Goal: Task Accomplishment & Management: Manage account settings

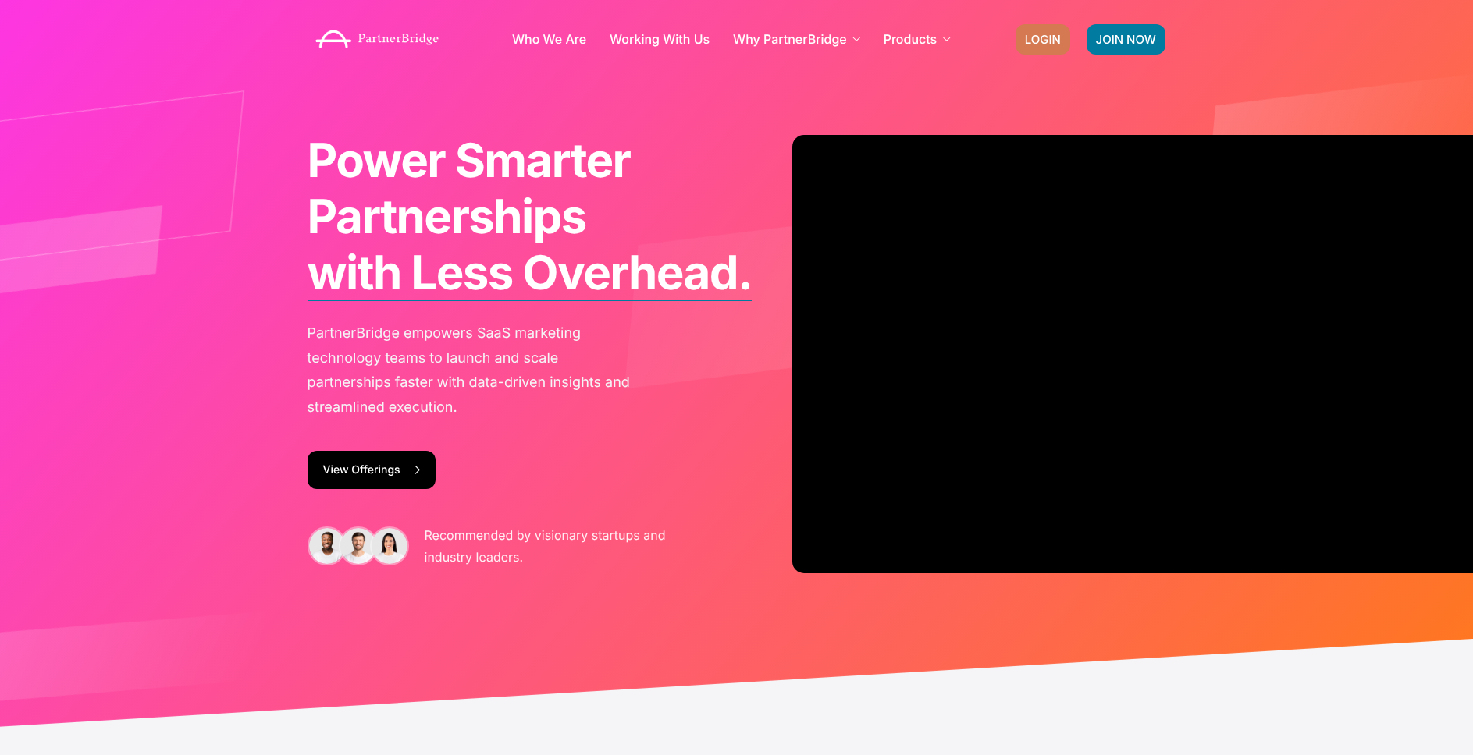
click at [1047, 36] on span "LOGIN" at bounding box center [1043, 40] width 36 height 12
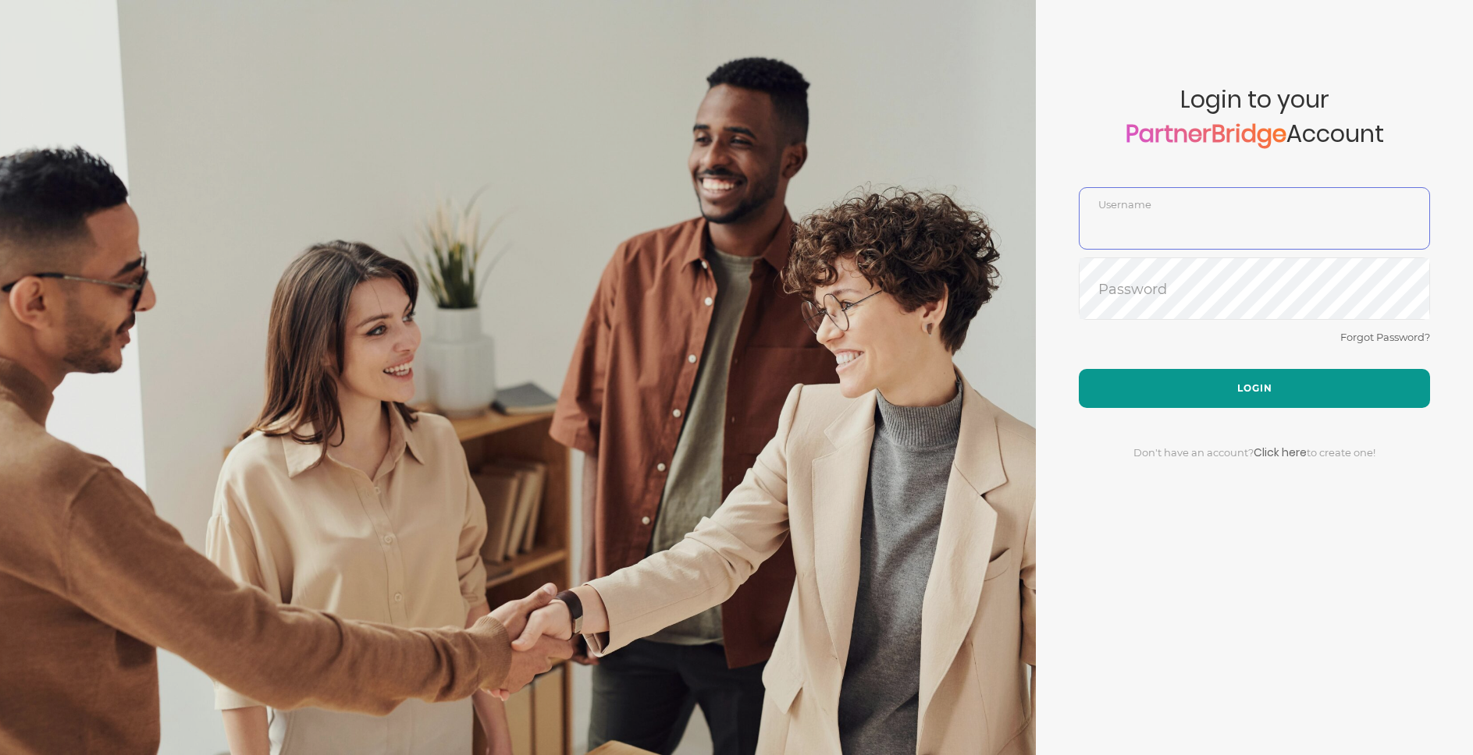
type input "DemoUser"
click at [1221, 369] on button "Login" at bounding box center [1253, 388] width 351 height 39
